Goal: Transaction & Acquisition: Register for event/course

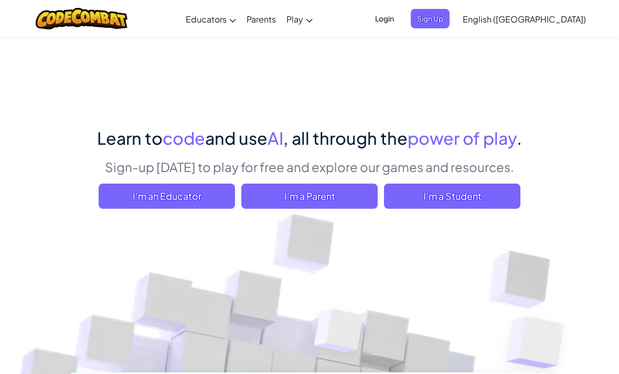
click at [401, 27] on span "Login" at bounding box center [384, 18] width 31 height 19
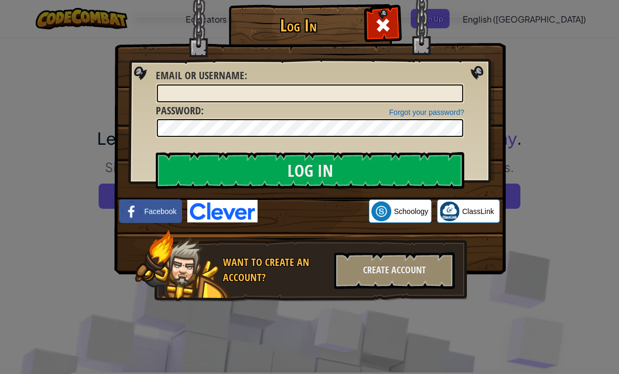
click at [325, 217] on div "ลงชื่อเข้าใช้ด้วย Google เปิดในแท็บใหม่" at bounding box center [313, 211] width 101 height 23
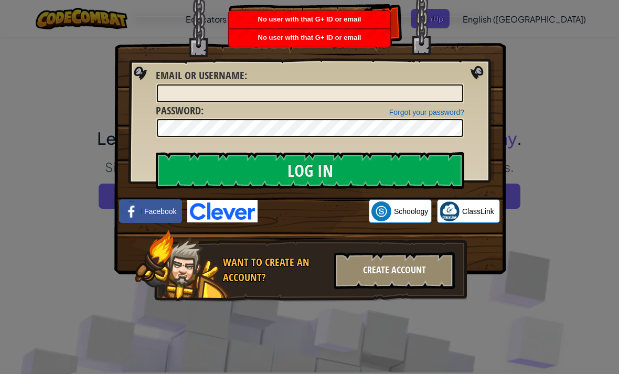
click at [428, 283] on div "Create Account" at bounding box center [394, 270] width 121 height 37
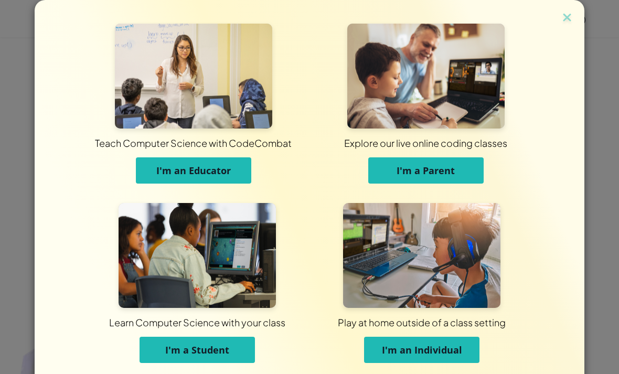
click at [216, 344] on span "I'm a Student" at bounding box center [197, 350] width 64 height 13
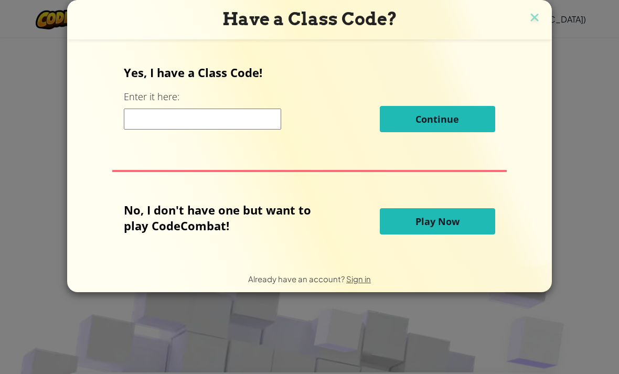
click at [479, 233] on button "Play Now" at bounding box center [437, 221] width 115 height 26
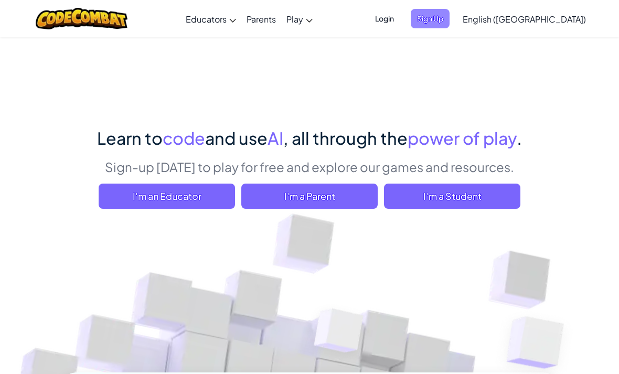
click at [450, 22] on span "Sign Up" at bounding box center [430, 18] width 39 height 19
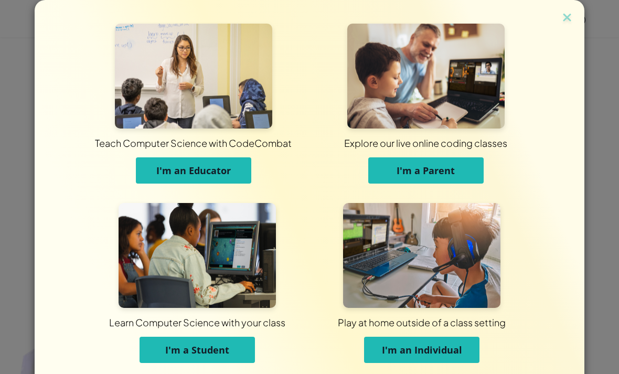
click at [214, 350] on span "I'm a Student" at bounding box center [197, 350] width 64 height 13
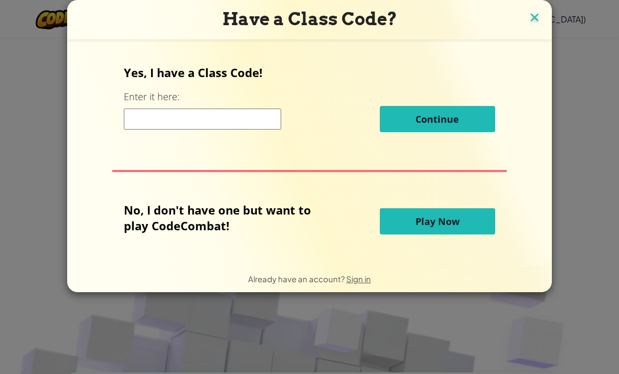
click at [535, 23] on img at bounding box center [535, 18] width 14 height 16
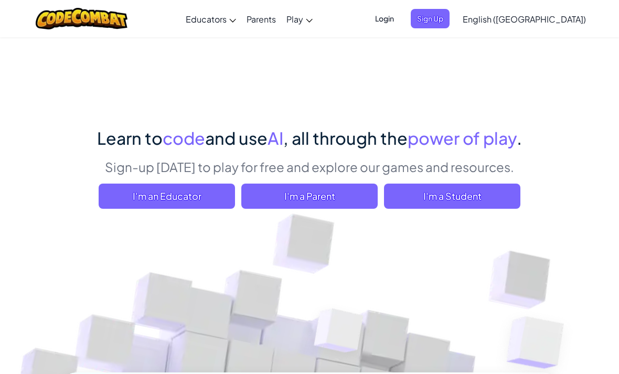
click at [401, 23] on span "Login" at bounding box center [384, 18] width 31 height 19
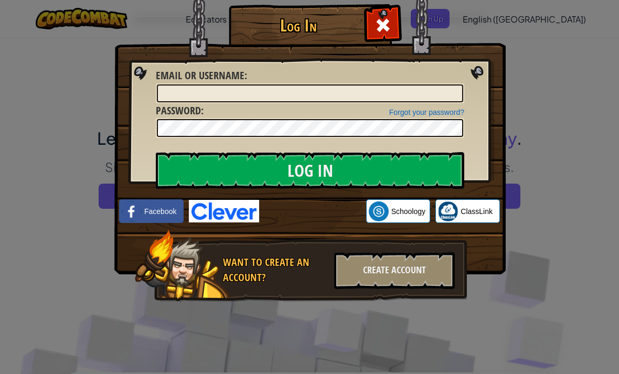
click at [325, 215] on div "ลงชื่อเข้าใช้ด้วย Google เปิดในแท็บใหม่" at bounding box center [313, 211] width 97 height 23
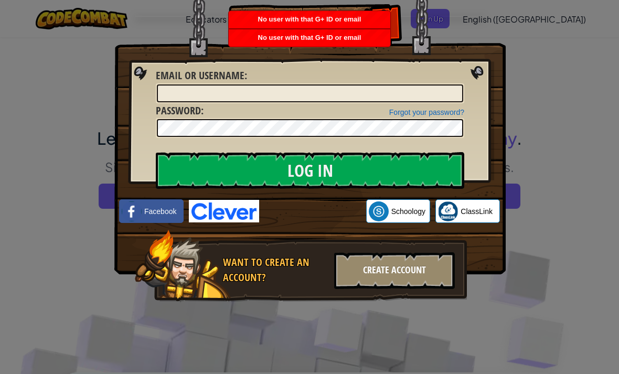
click at [396, 279] on div "Create Account" at bounding box center [394, 270] width 121 height 37
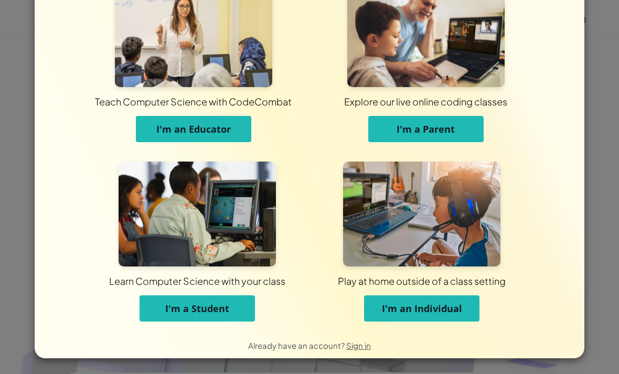
scroll to position [41, 0]
click at [212, 314] on span "I'm a Student" at bounding box center [197, 308] width 64 height 13
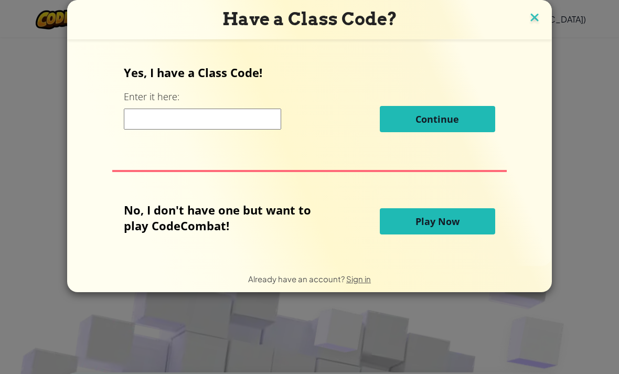
click at [534, 12] on img at bounding box center [535, 18] width 14 height 16
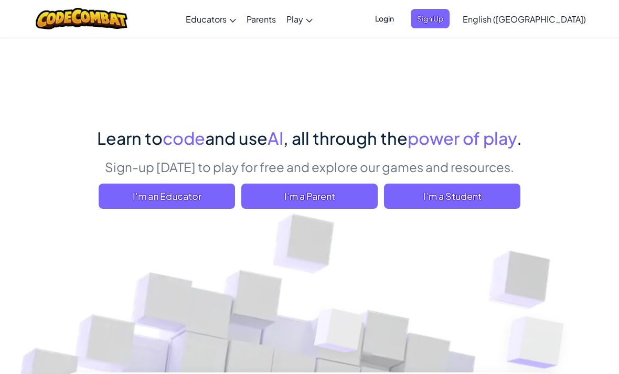
click at [401, 18] on span "Login" at bounding box center [384, 18] width 31 height 19
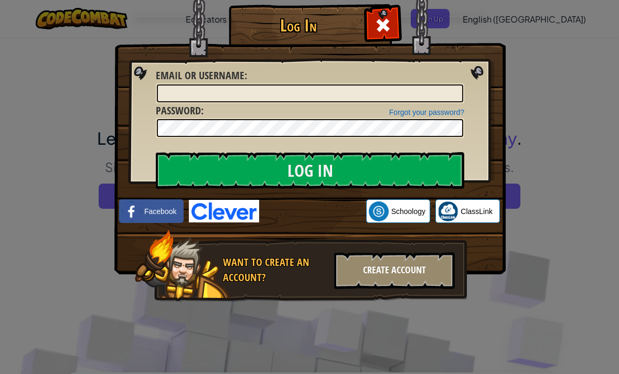
click at [403, 268] on div "Create Account" at bounding box center [394, 270] width 121 height 37
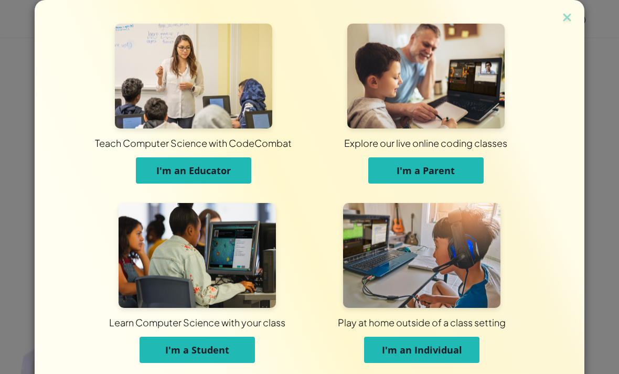
click at [455, 352] on span "I'm an Individual" at bounding box center [422, 350] width 80 height 13
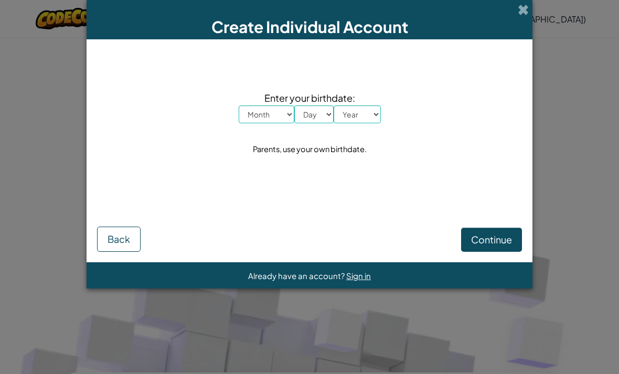
click at [259, 123] on select "Month January February March April May June July August September October Novem…" at bounding box center [267, 115] width 56 height 18
select select "2"
click at [302, 117] on select "Day 1 2 3 4 5 6 7 8 9 10 11 12 13 14 15 16 17 18 19 20 21 22 23 24 25 26 27 28 …" at bounding box center [313, 115] width 39 height 18
select select "20"
click at [352, 120] on select "Year [DATE] 2024 2023 2022 2021 2020 2019 2018 2017 2016 2015 2014 2013 2012 20…" at bounding box center [357, 115] width 47 height 18
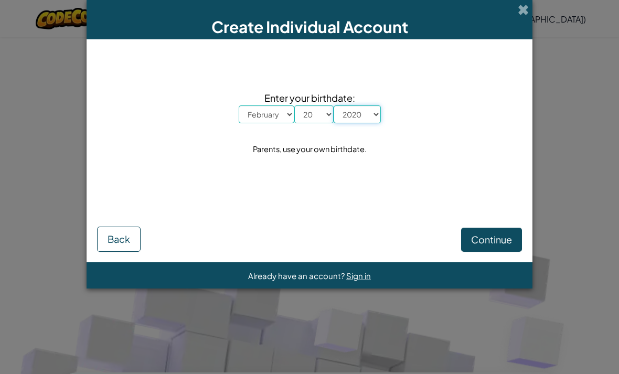
click at [371, 119] on select "Year [DATE] 2024 2023 2022 2021 2020 2019 2018 2017 2016 2015 2014 2013 2012 20…" at bounding box center [357, 115] width 47 height 18
click at [350, 122] on select "Year [DATE] 2024 2023 2022 2021 2020 2019 2018 2017 2016 2015 2014 2013 2012 20…" at bounding box center [357, 115] width 47 height 18
select select "2013"
click at [507, 239] on span "Continue" at bounding box center [491, 240] width 41 height 12
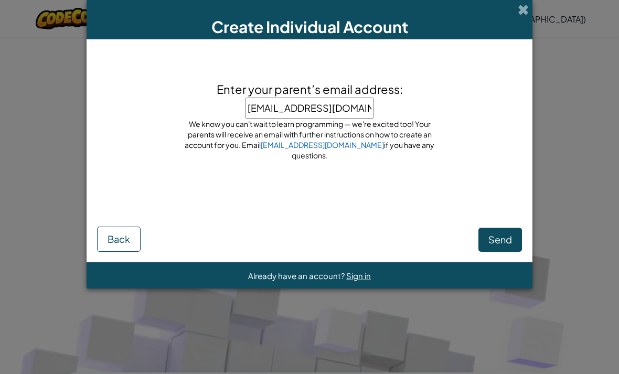
type input "[EMAIL_ADDRESS][DOMAIN_NAME]"
click at [502, 240] on span "Send" at bounding box center [501, 240] width 24 height 12
